Goal: Information Seeking & Learning: Learn about a topic

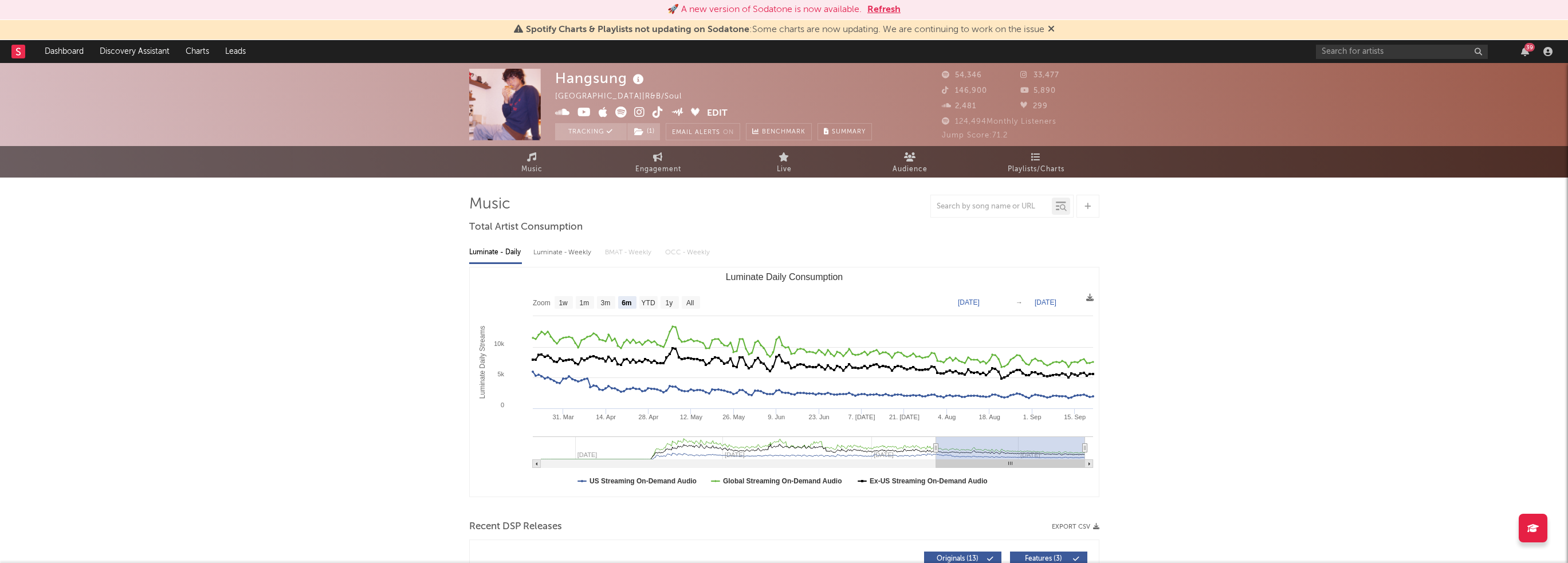
select select "6m"
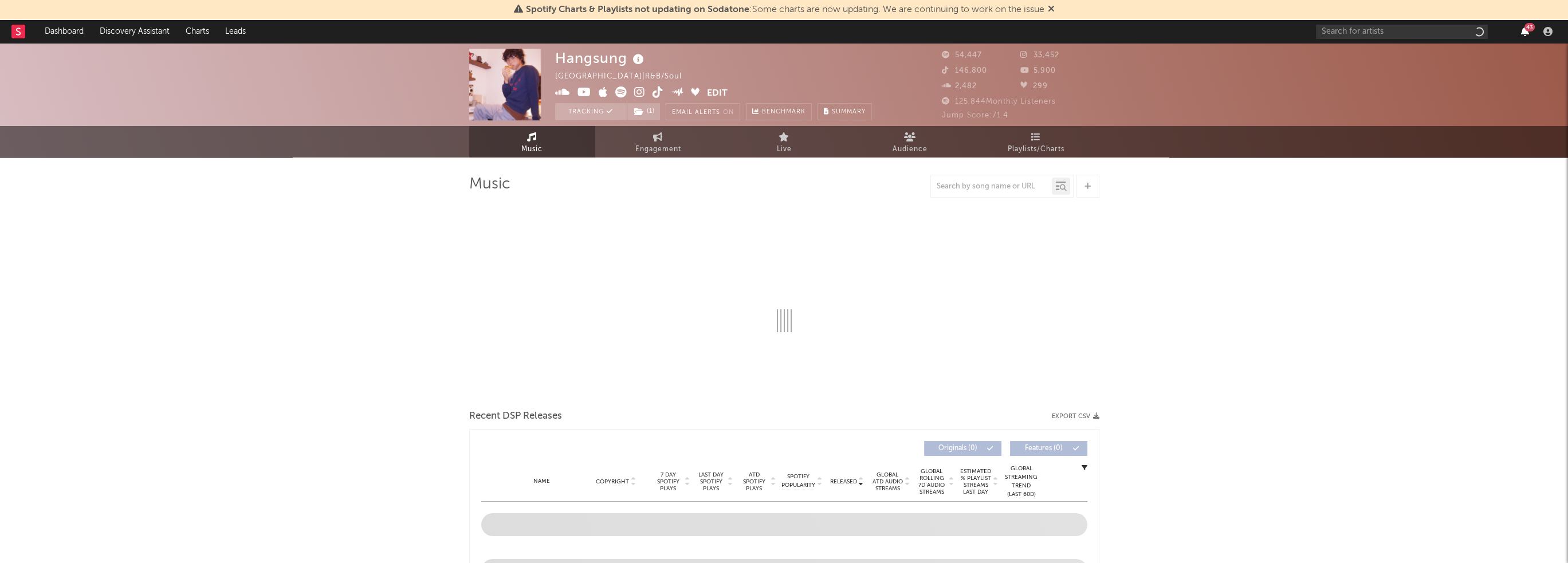
click at [1526, 32] on icon "button" at bounding box center [1525, 31] width 8 height 9
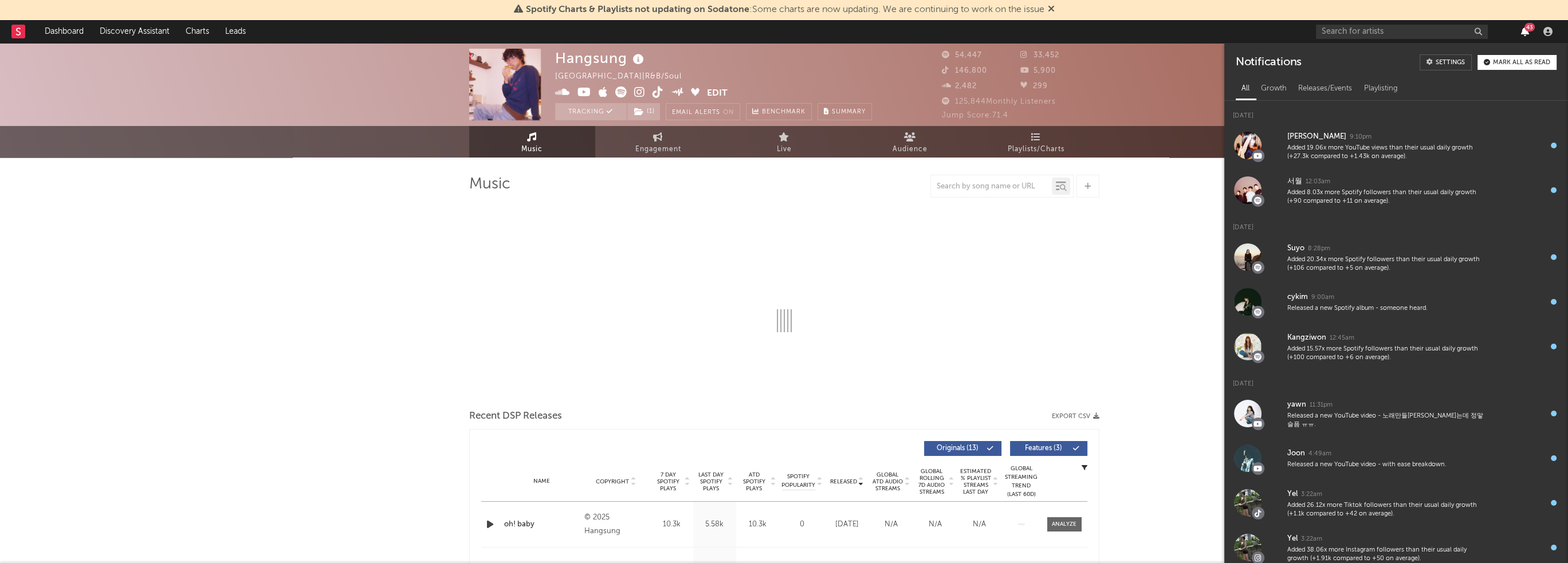
select select "6m"
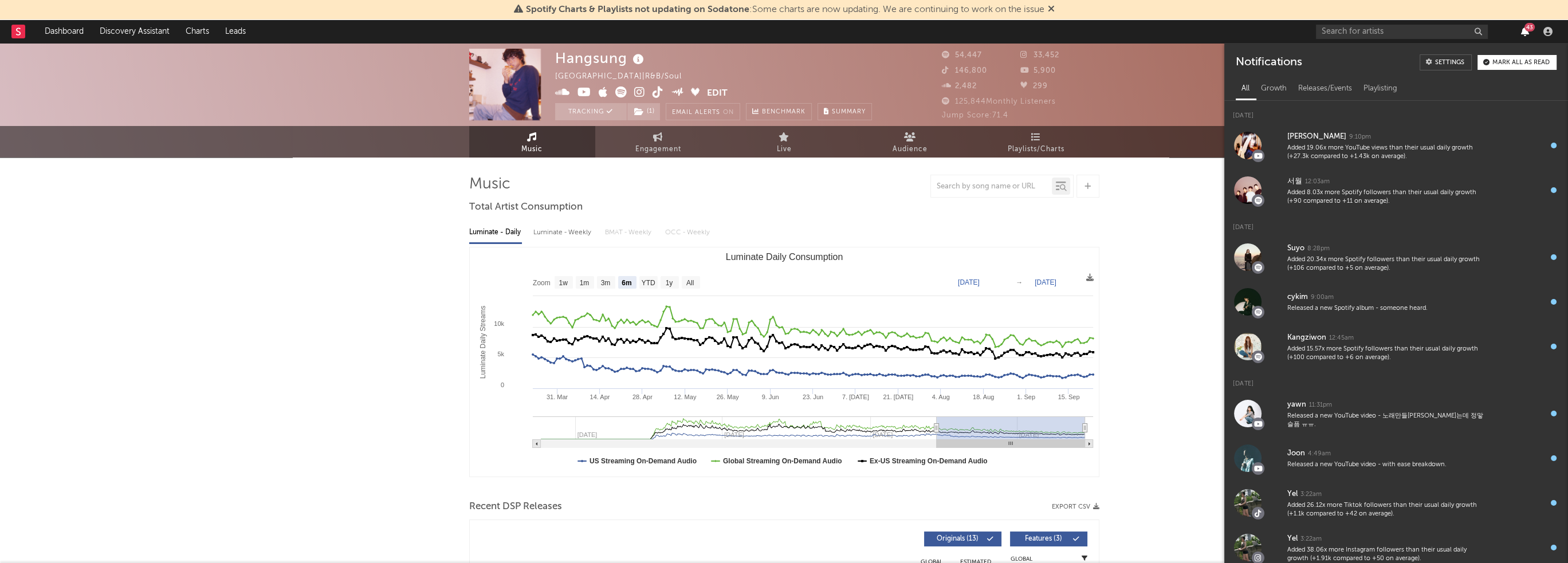
click at [1526, 32] on icon "button" at bounding box center [1525, 31] width 8 height 9
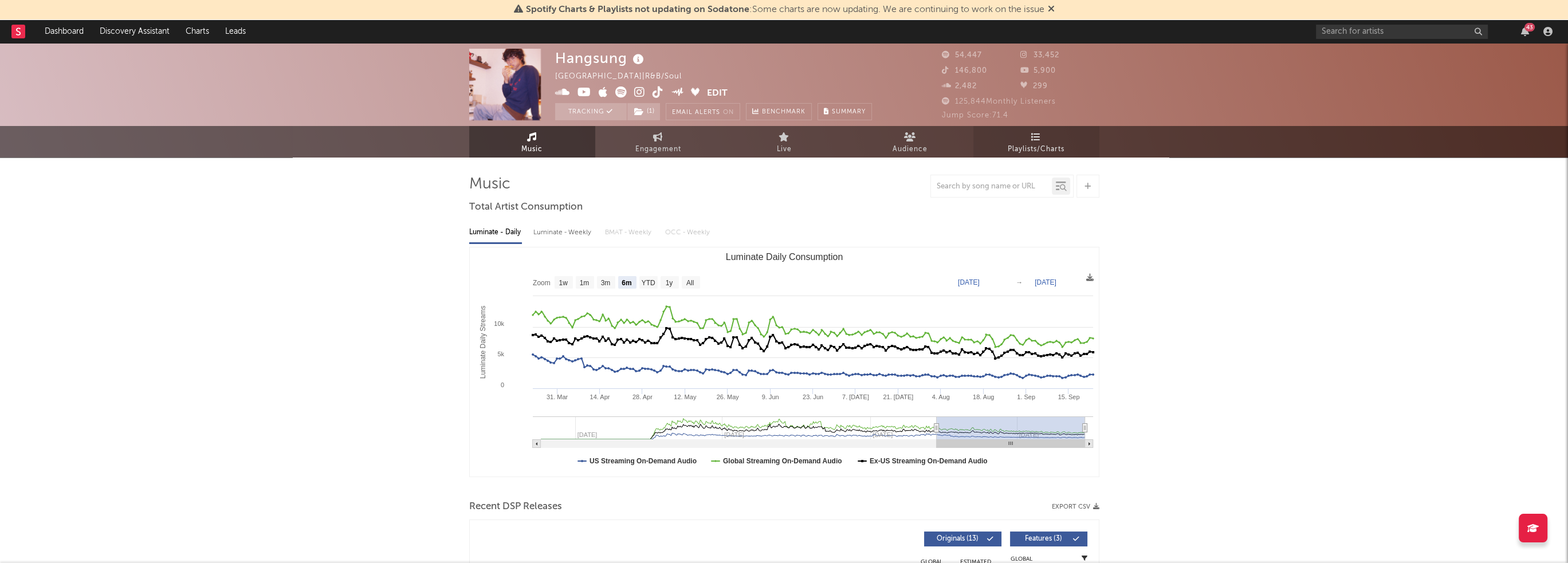
click at [1066, 139] on link "Playlists/Charts" at bounding box center [1036, 142] width 126 height 32
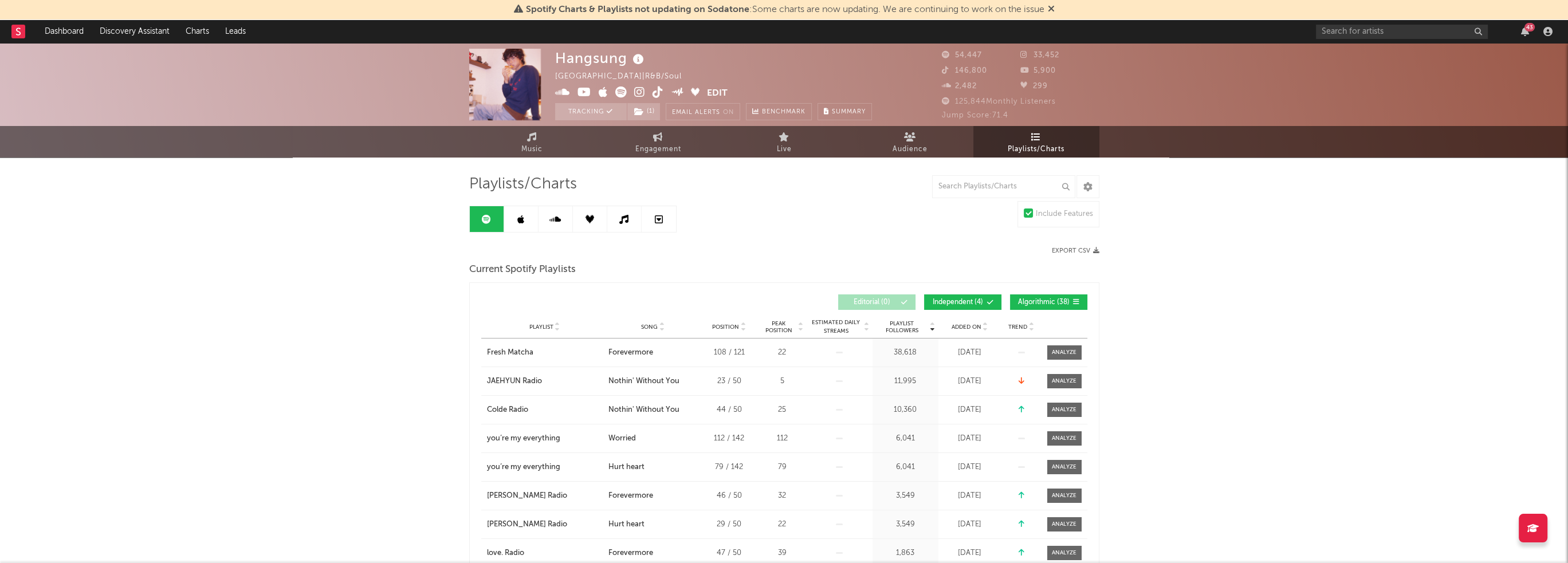
click at [969, 324] on span "Added On" at bounding box center [966, 327] width 30 height 7
